Goal: Navigation & Orientation: Find specific page/section

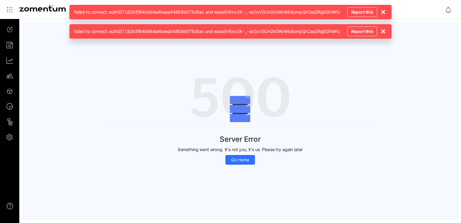
click at [385, 10] on use at bounding box center [384, 12] width 4 height 4
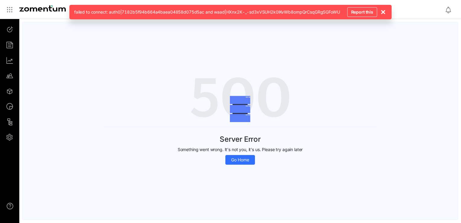
click at [384, 14] on icon at bounding box center [383, 11] width 7 height 7
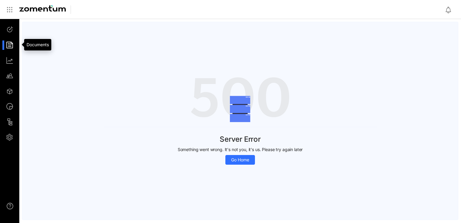
click at [9, 41] on div at bounding box center [12, 44] width 13 height 9
